Goal: Task Accomplishment & Management: Manage account settings

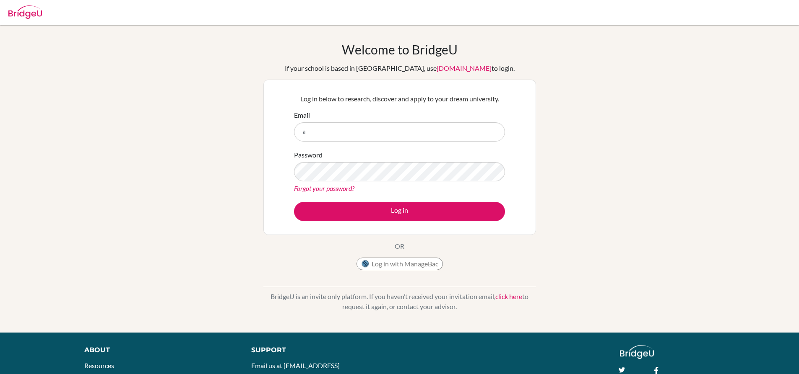
type input "[EMAIL_ADDRESS][DOMAIN_NAME]"
click at [294, 202] on button "Log in" at bounding box center [399, 211] width 211 height 19
